Goal: Information Seeking & Learning: Learn about a topic

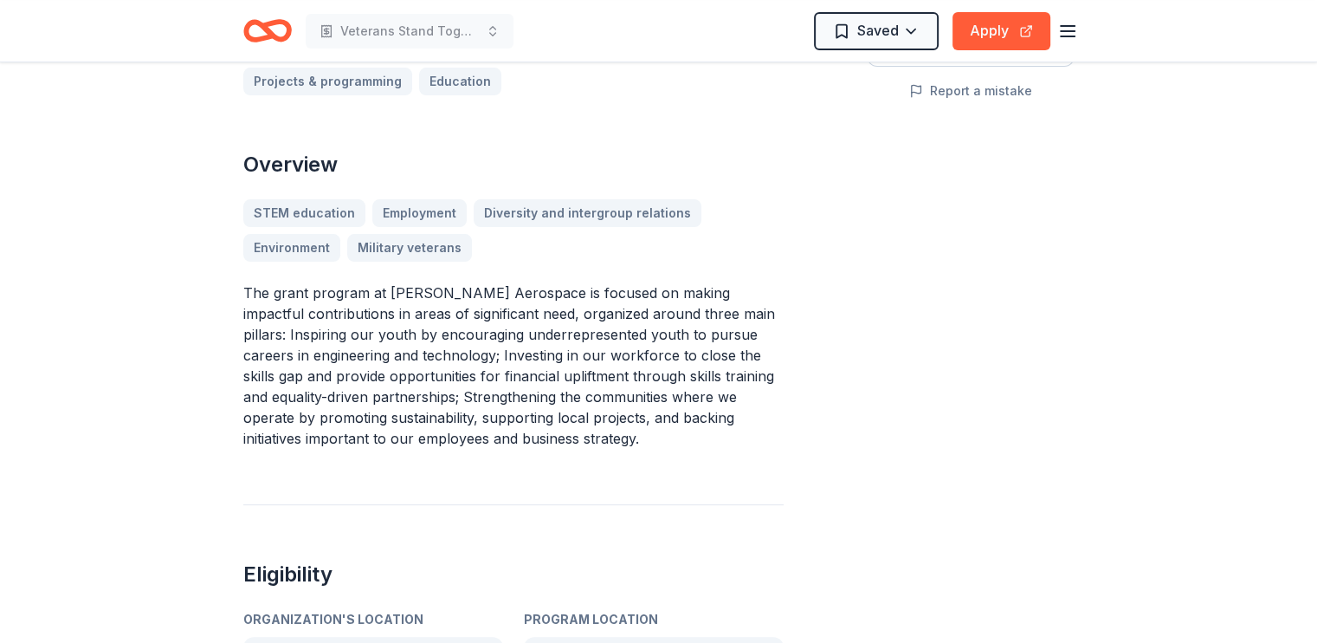
scroll to position [520, 0]
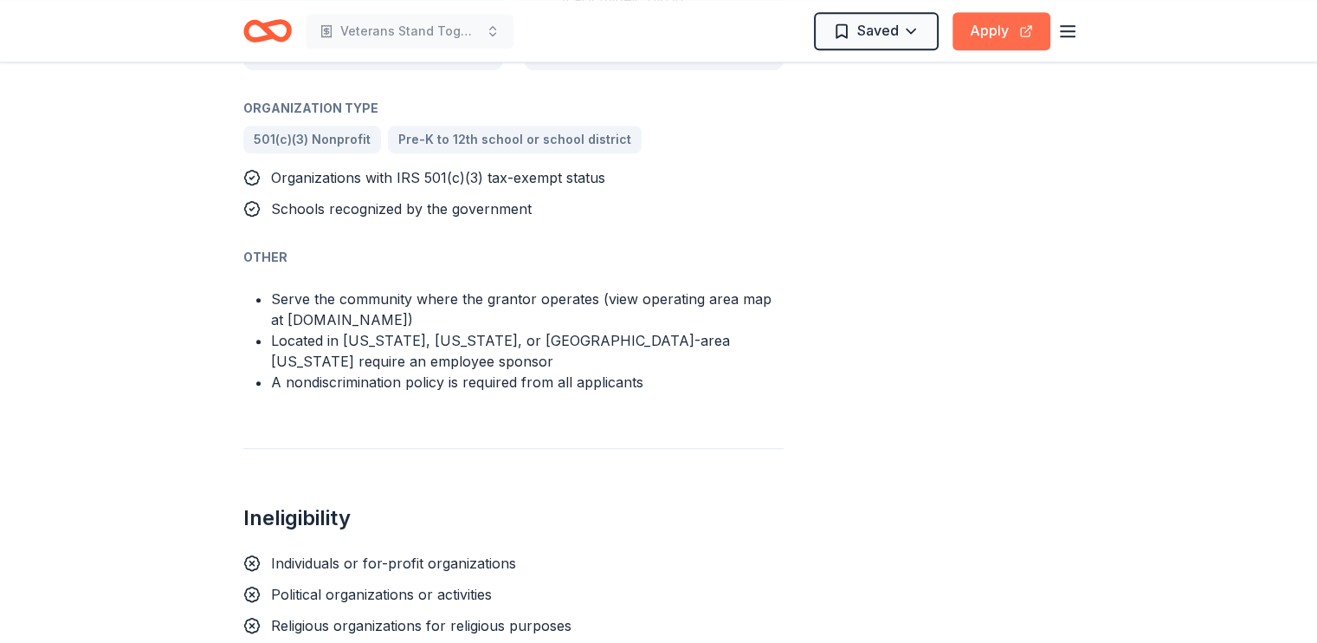
scroll to position [1126, 0]
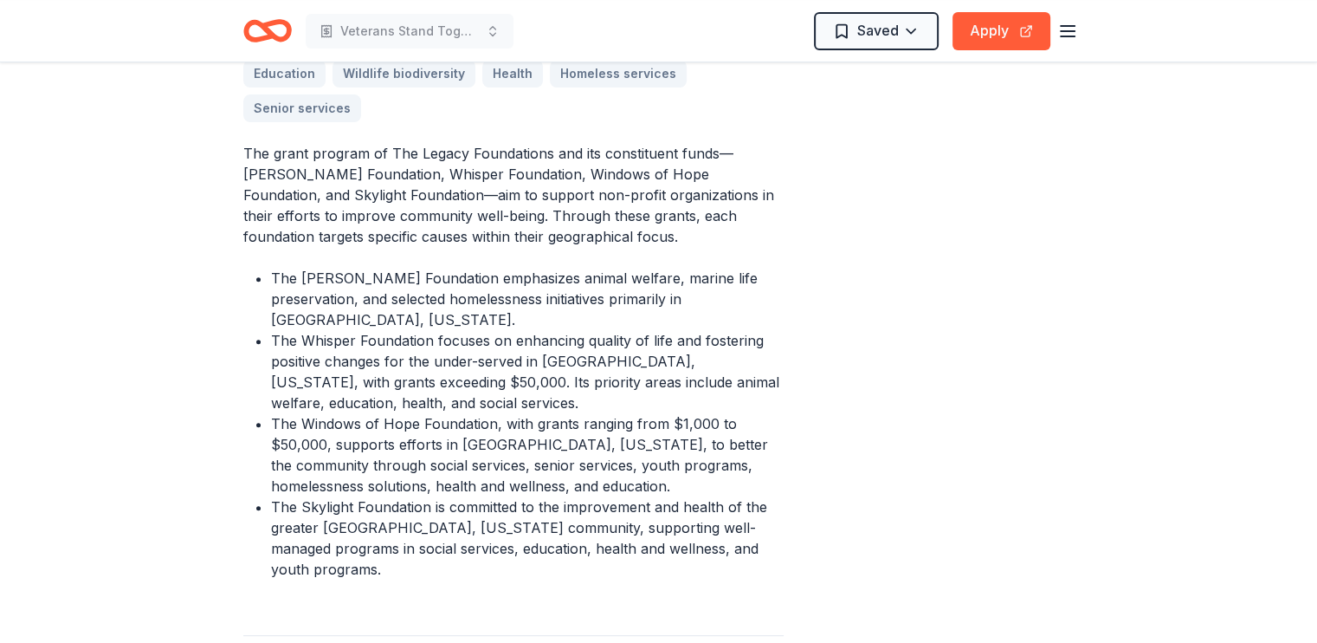
scroll to position [606, 0]
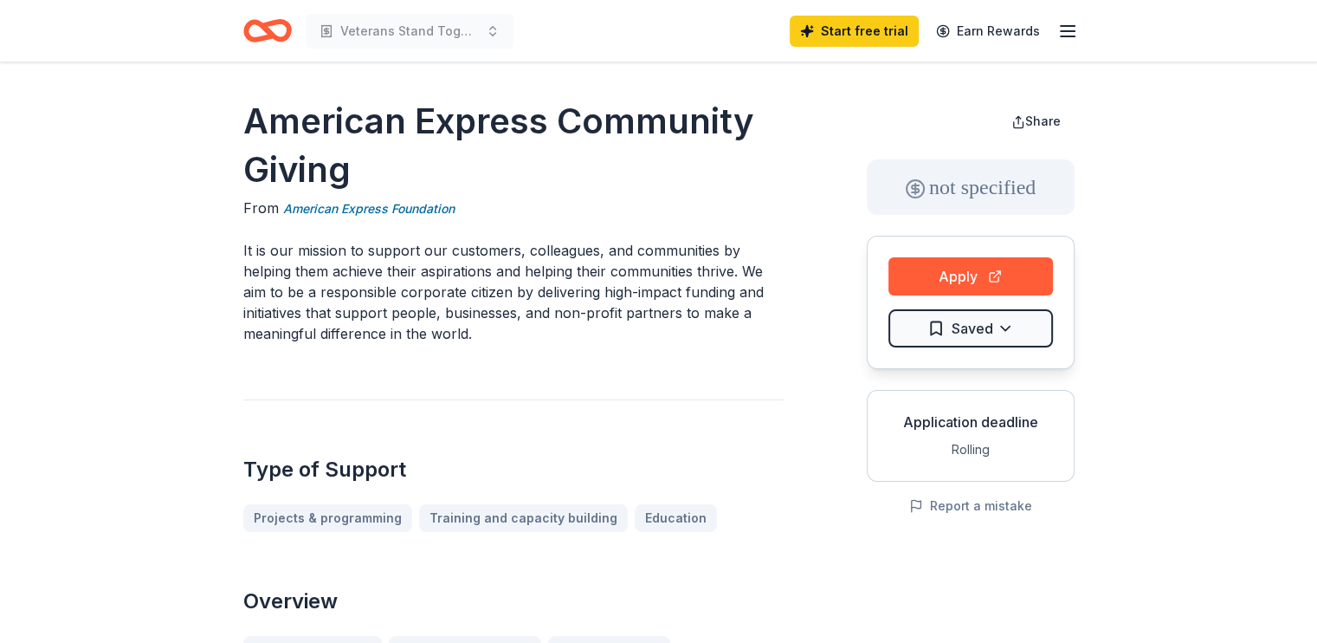
click at [1069, 22] on icon "button" at bounding box center [1067, 31] width 21 height 21
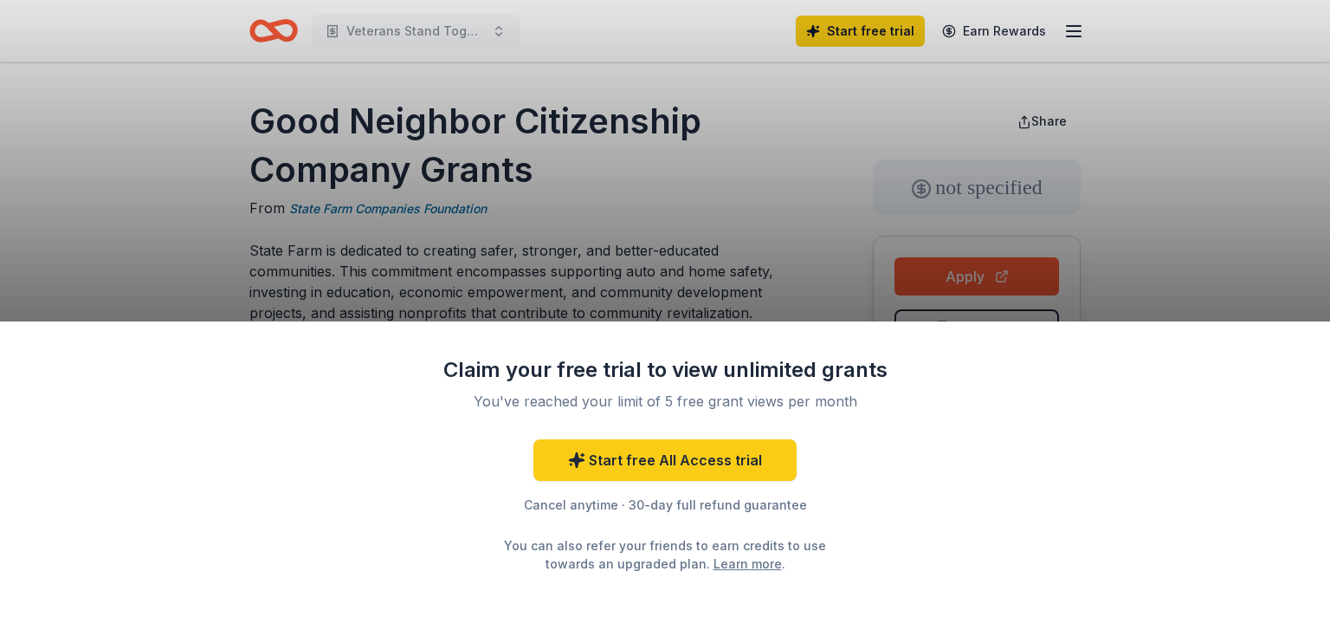
click at [700, 264] on div "Claim your free trial to view unlimited grants You've reached your limit of 5 f…" at bounding box center [665, 321] width 1330 height 643
click at [710, 249] on div "Claim your free trial to view unlimited grants You've reached your limit of 5 f…" at bounding box center [665, 321] width 1330 height 643
